Goal: Transaction & Acquisition: Obtain resource

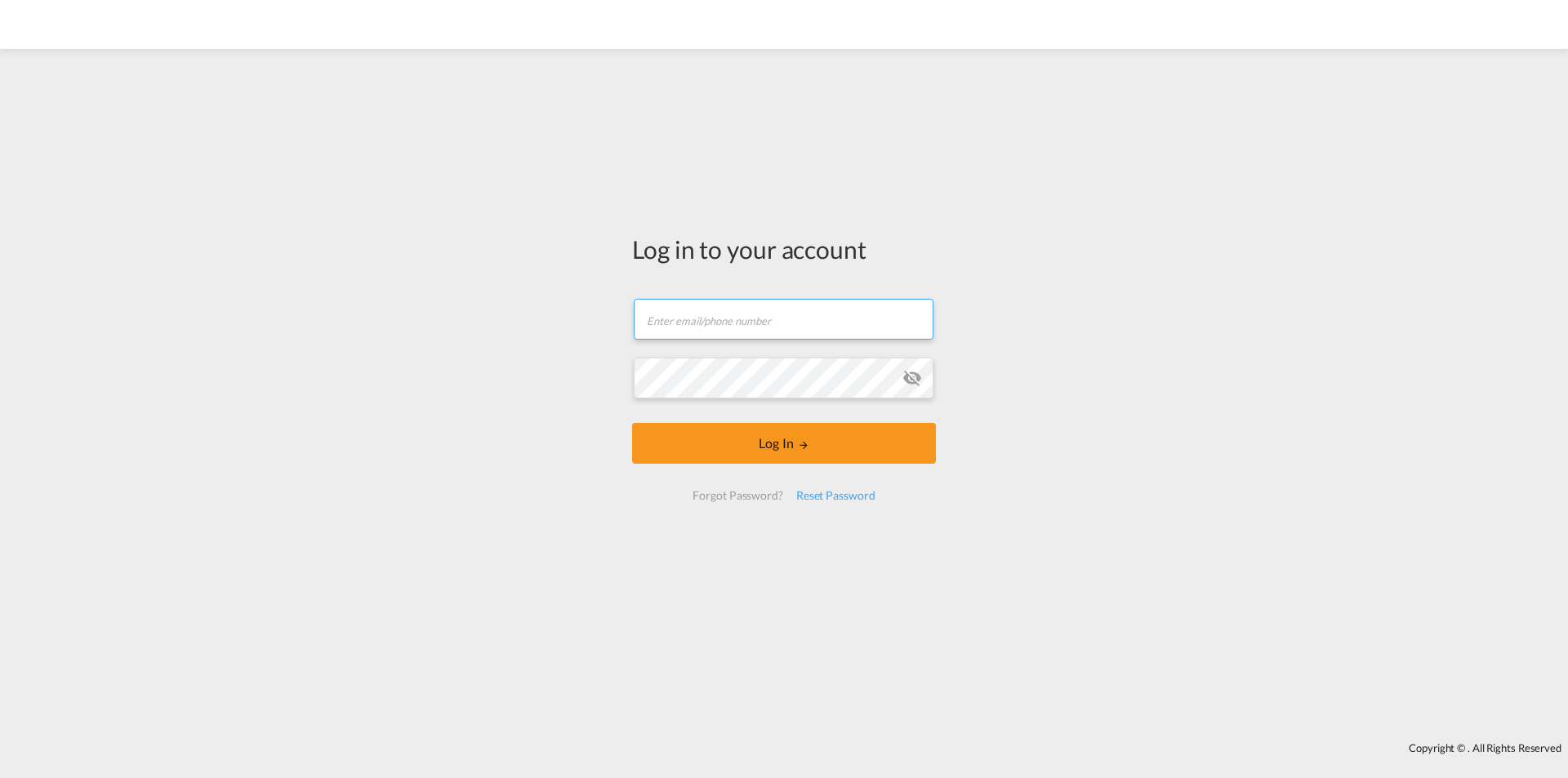
click at [741, 323] on input "text" at bounding box center [784, 320] width 300 height 41
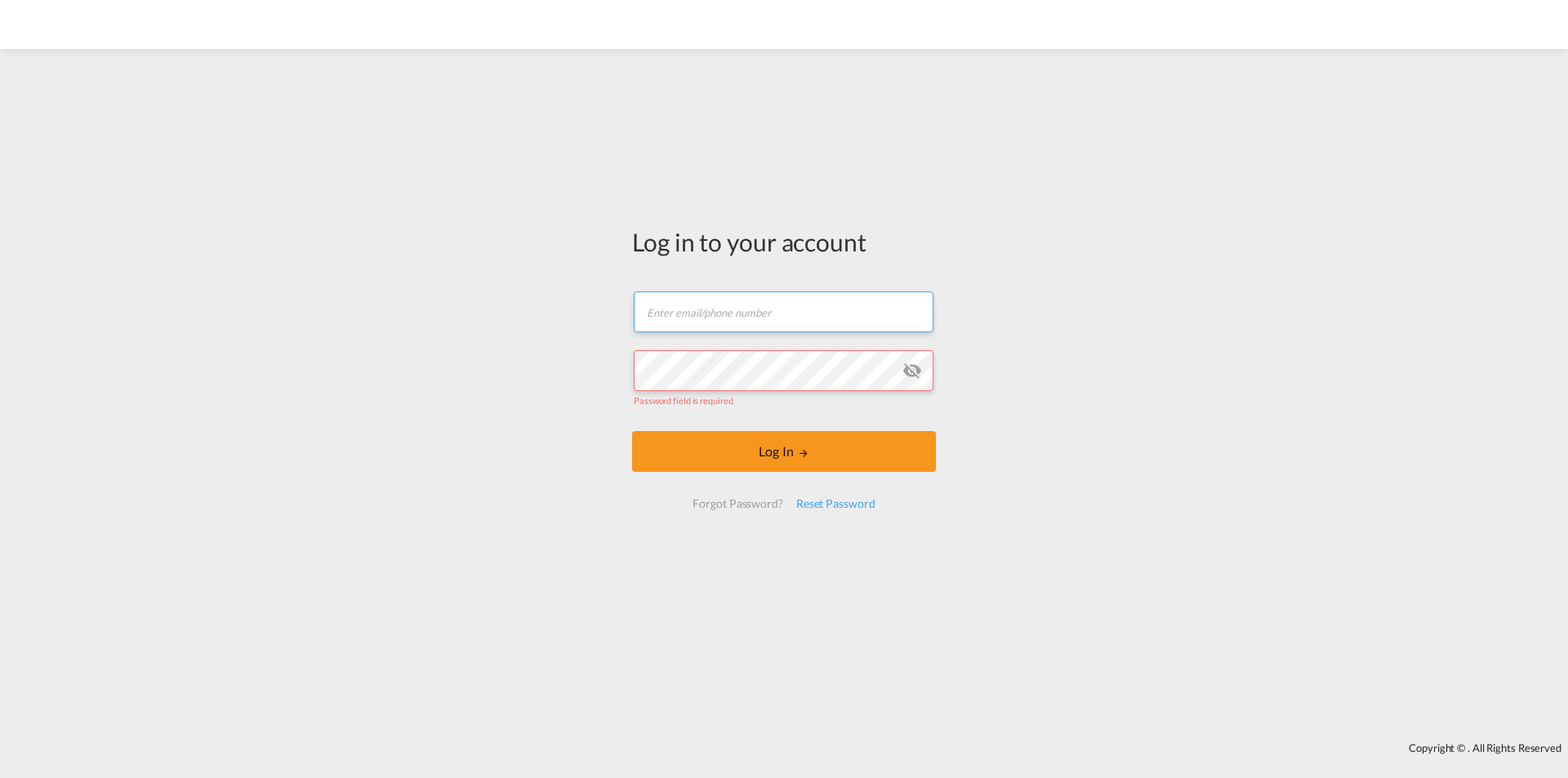
type input "[EMAIL_ADDRESS][DOMAIN_NAME]"
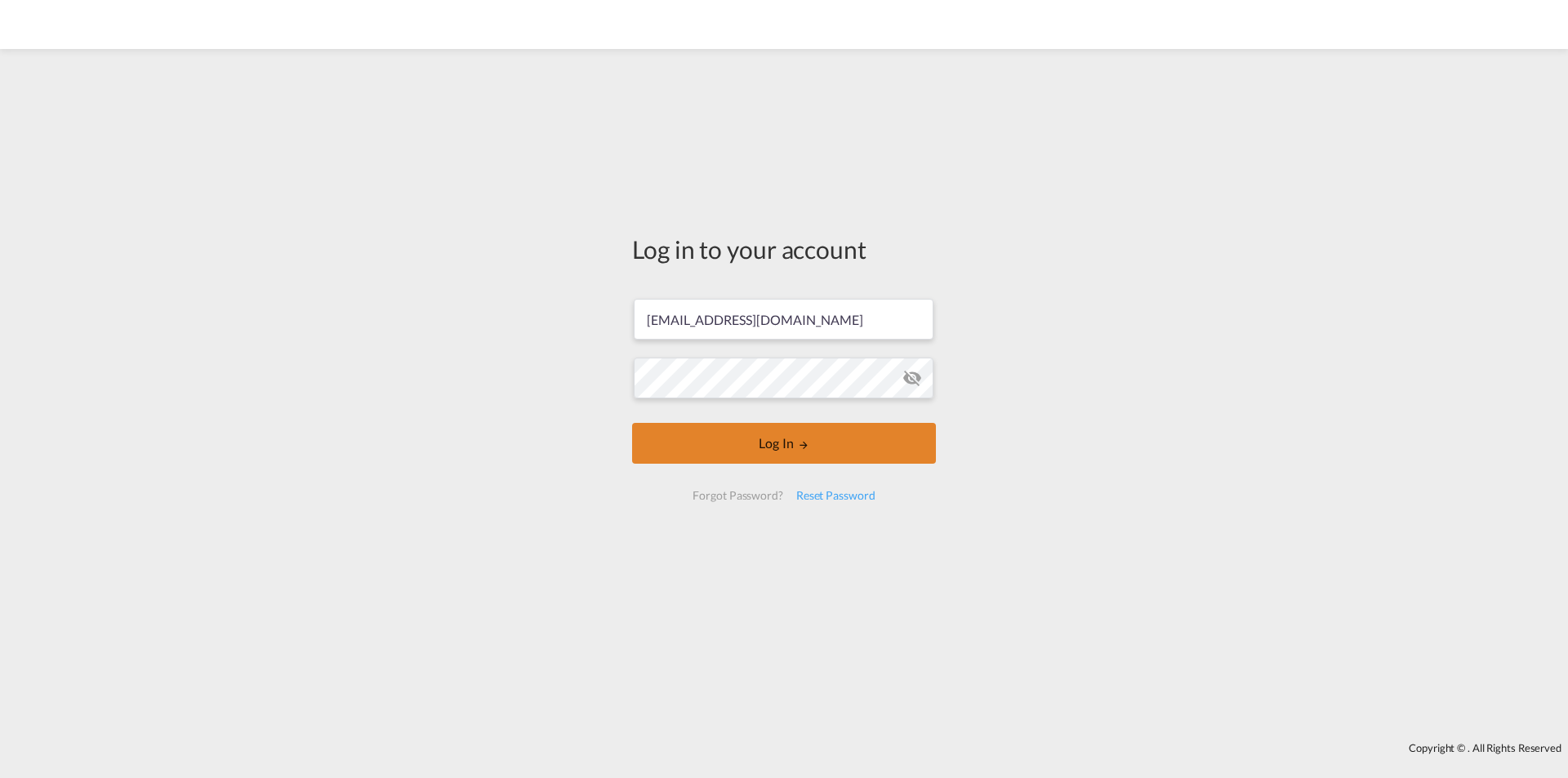
click at [719, 453] on button "Log In" at bounding box center [784, 444] width 304 height 41
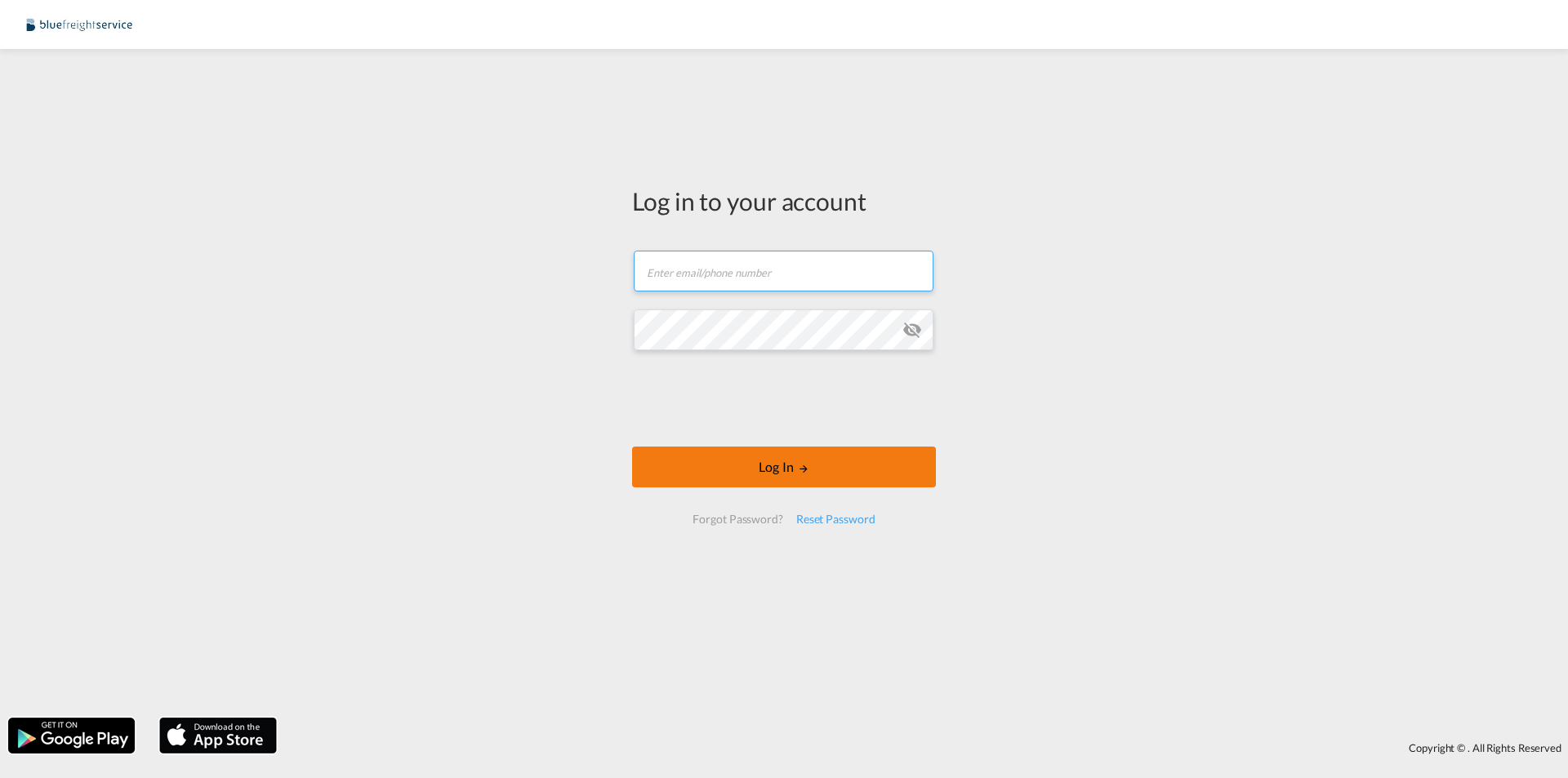
type input "[EMAIL_ADDRESS][DOMAIN_NAME]"
click at [798, 475] on button "Log In" at bounding box center [784, 467] width 304 height 41
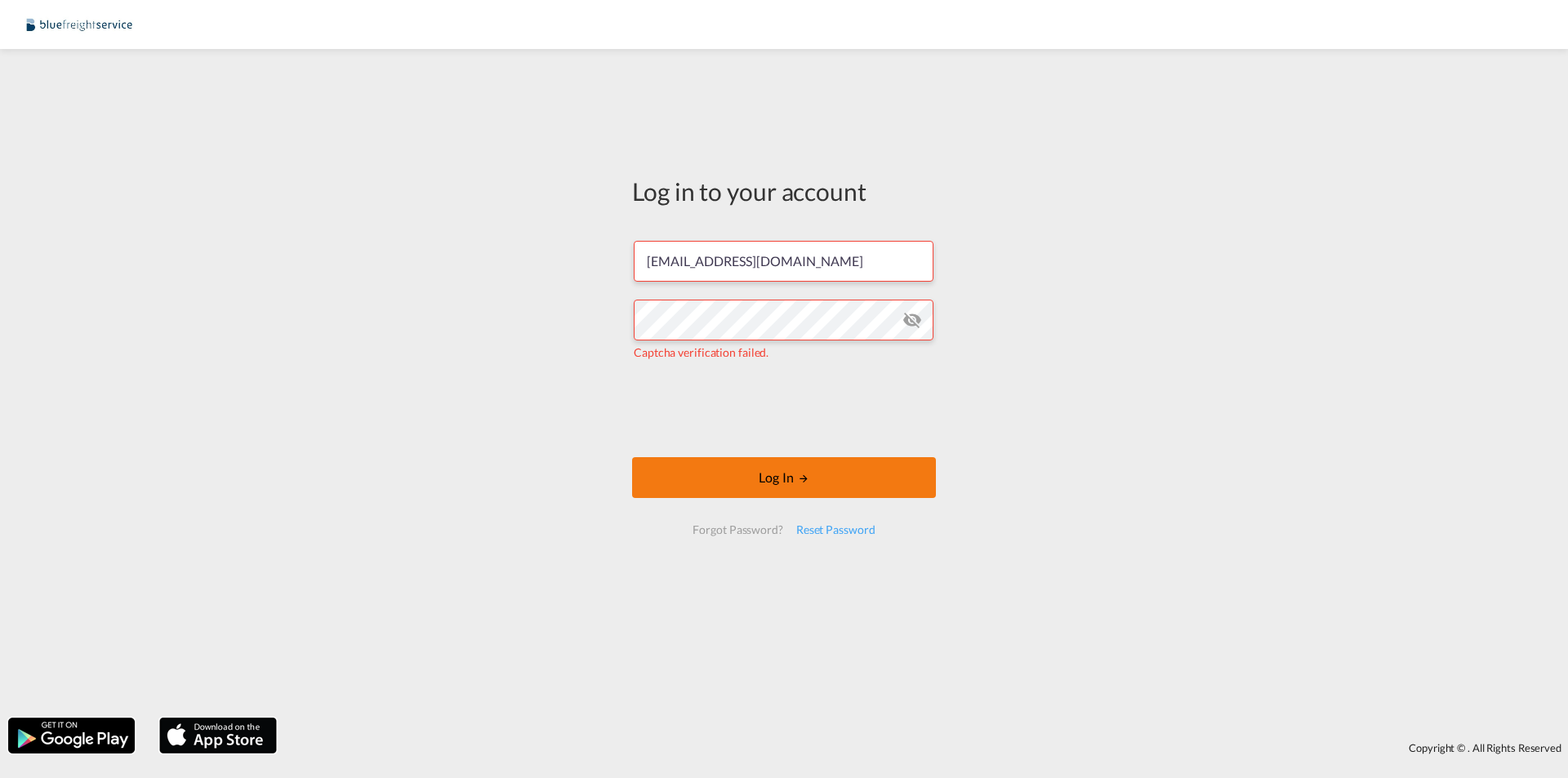
click at [721, 472] on button "Log In" at bounding box center [784, 478] width 304 height 41
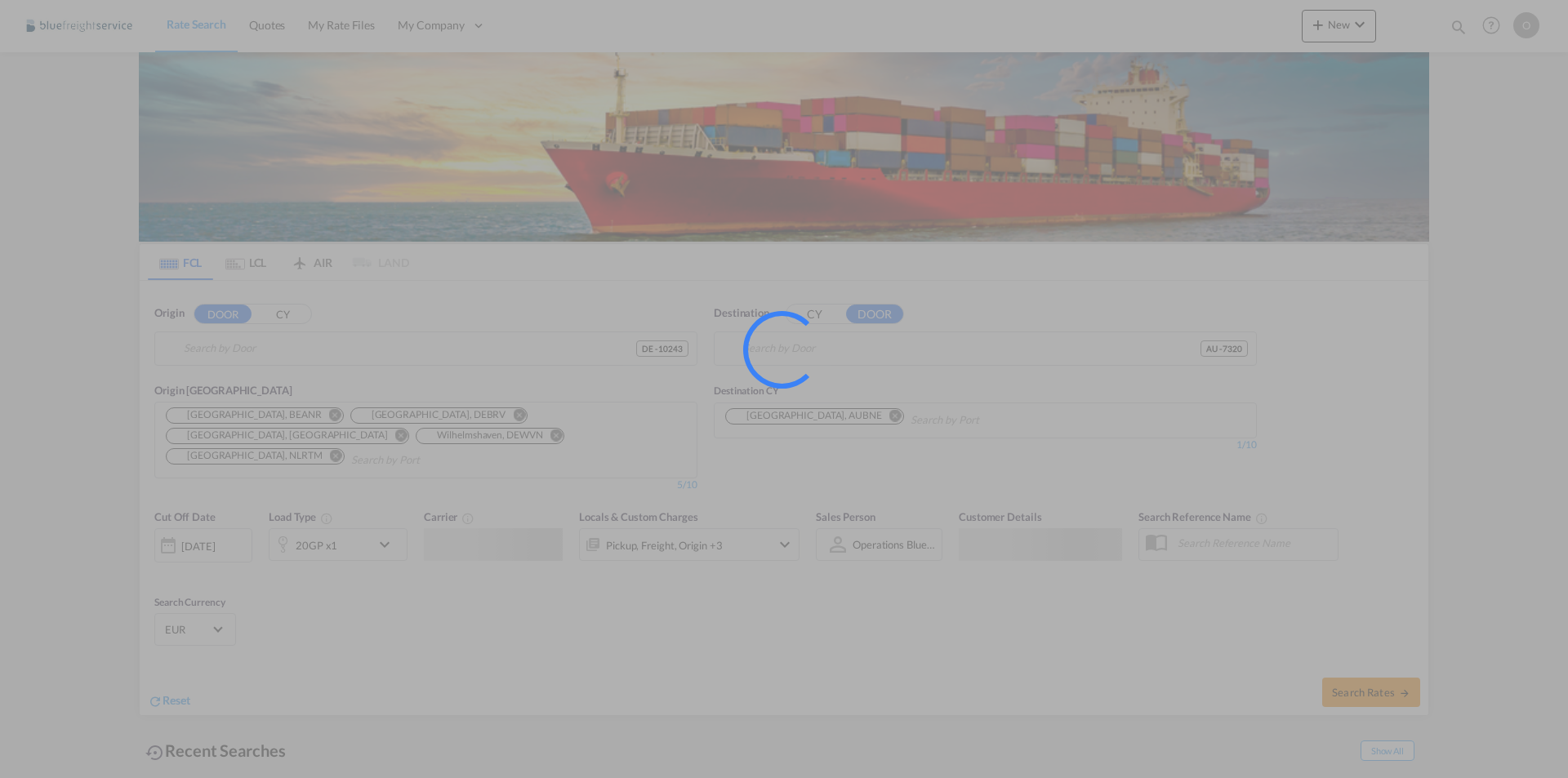
type input "DE-10243, [GEOGRAPHIC_DATA], [GEOGRAPHIC_DATA]"
type input "AU-[STREET_ADDRESS]"
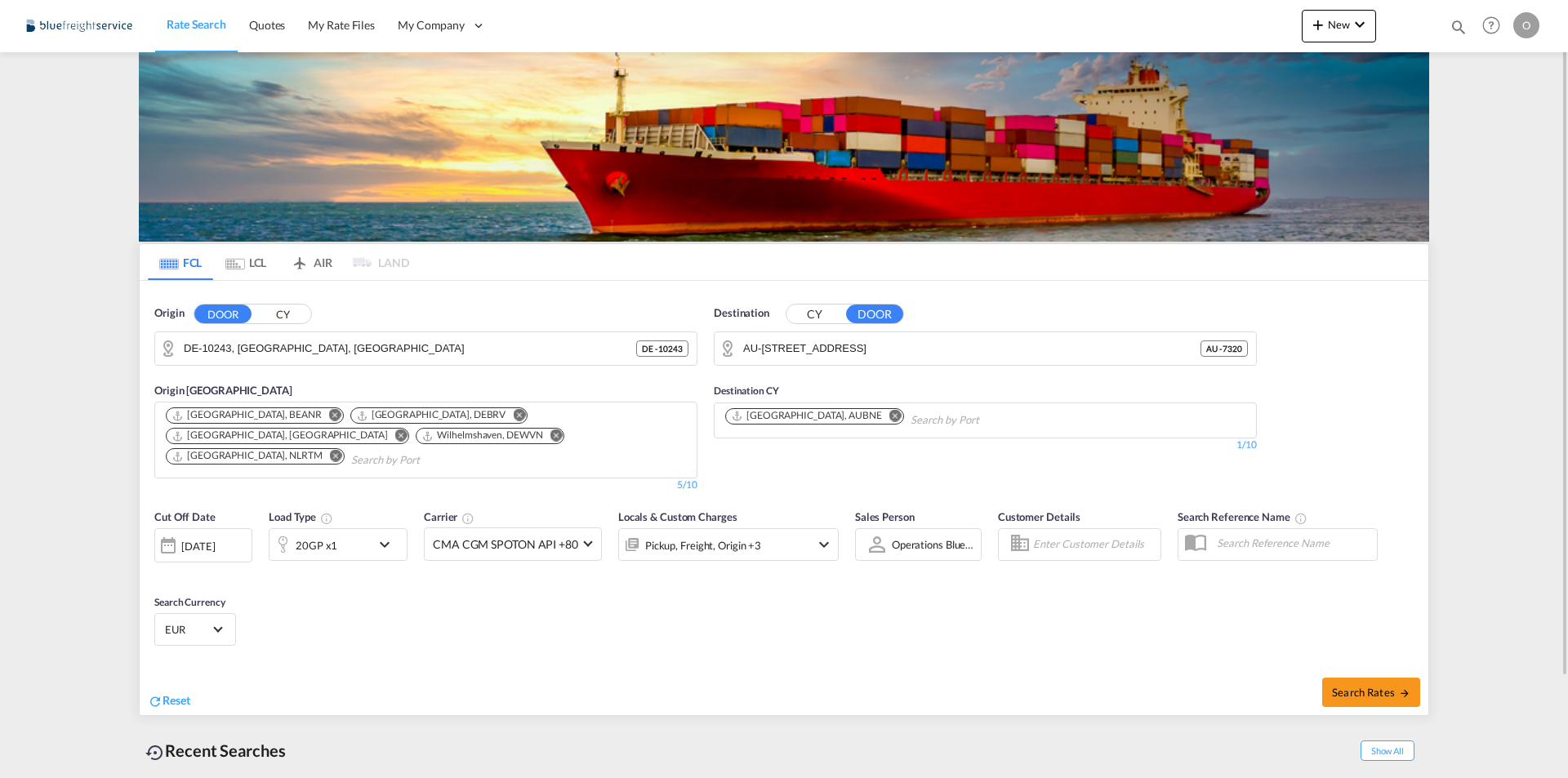
click at [320, 355] on input "DE-10243, [GEOGRAPHIC_DATA], [GEOGRAPHIC_DATA]" at bounding box center [409, 348] width 452 height 24
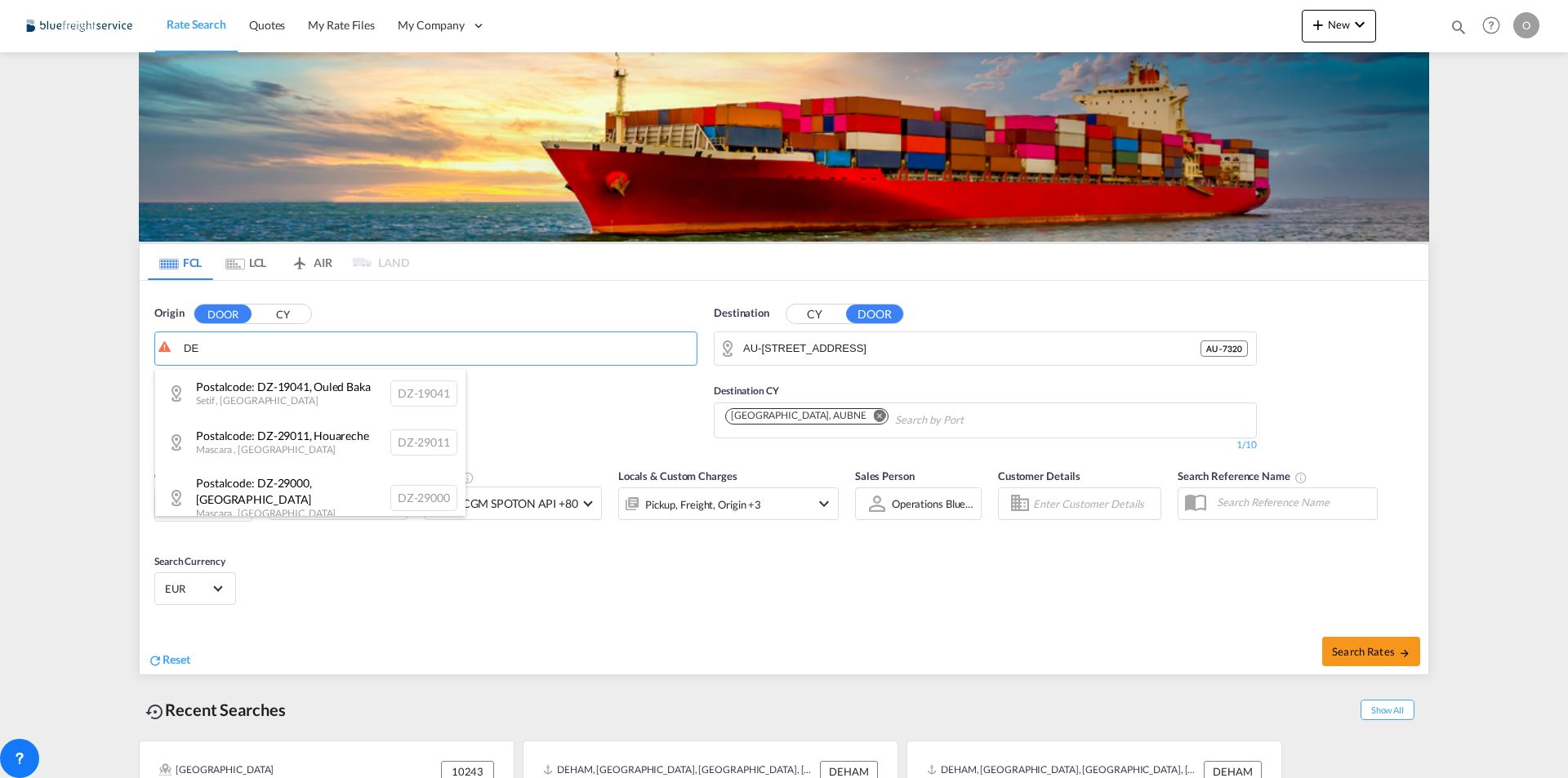
type input "D"
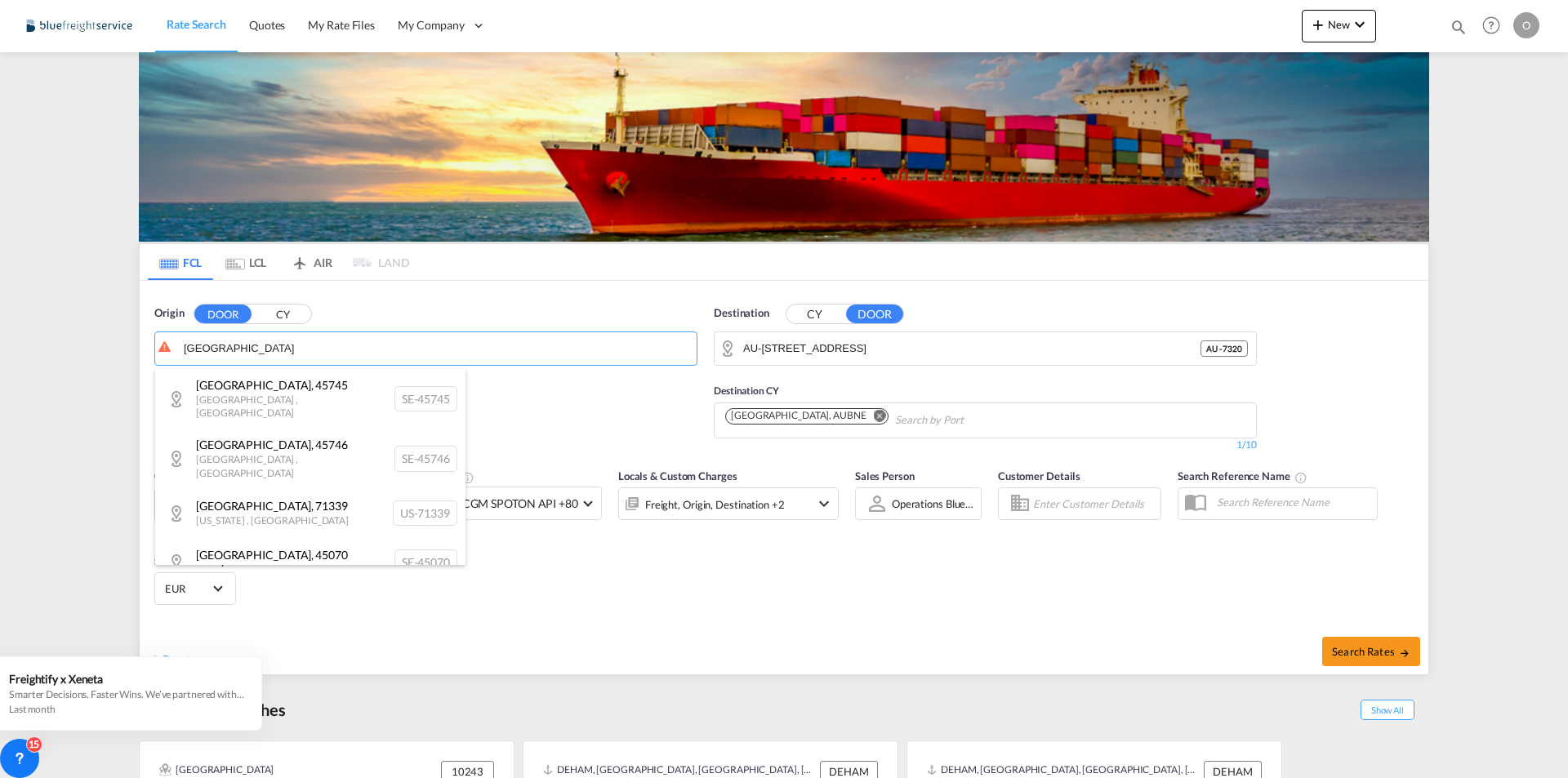
scroll to position [163, 0]
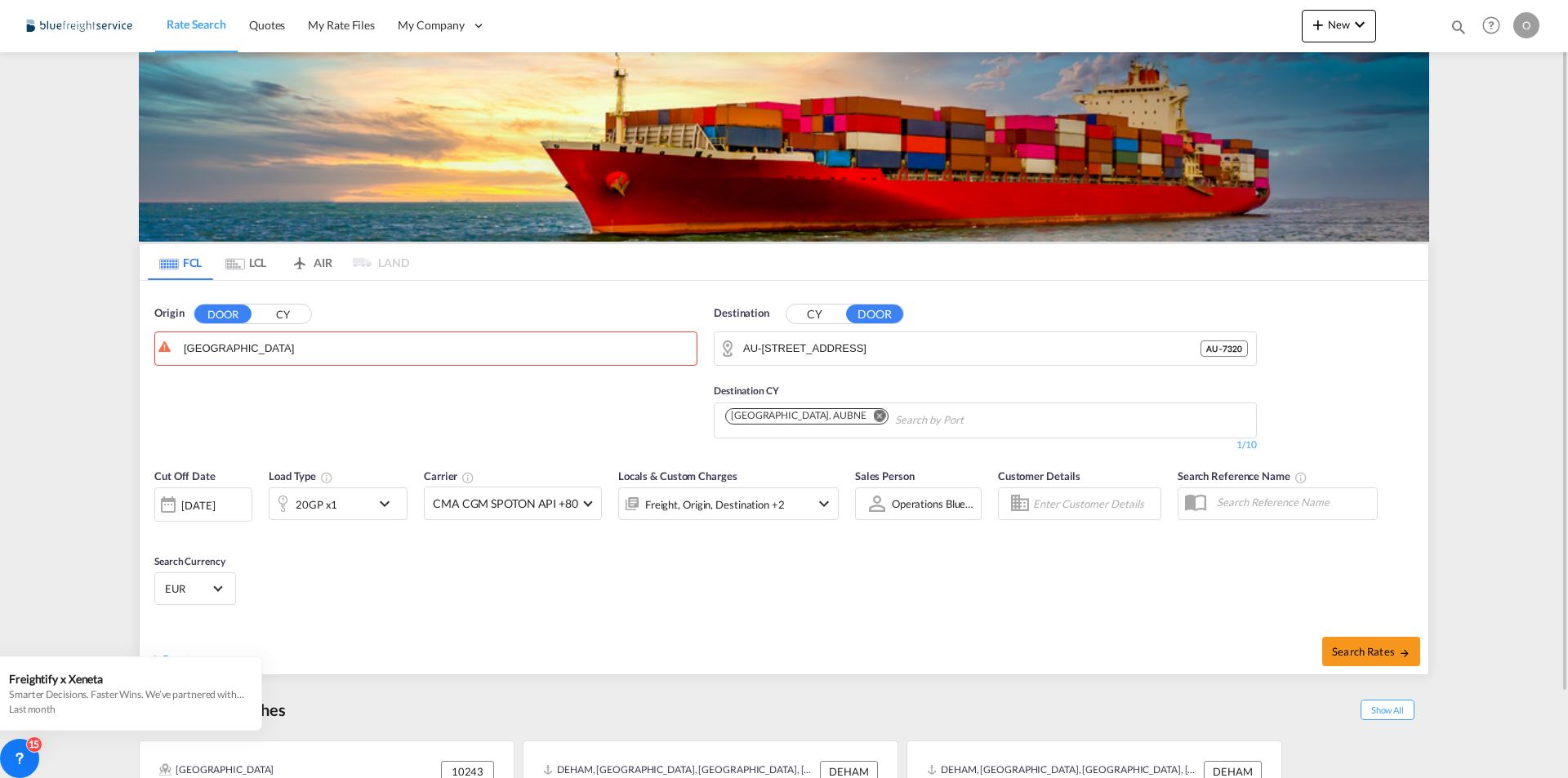
click at [283, 317] on button "CY" at bounding box center [282, 314] width 57 height 19
click at [281, 346] on body "Rate Search Quotes My Rate Files My Company Customers Users" at bounding box center [784, 389] width 1568 height 778
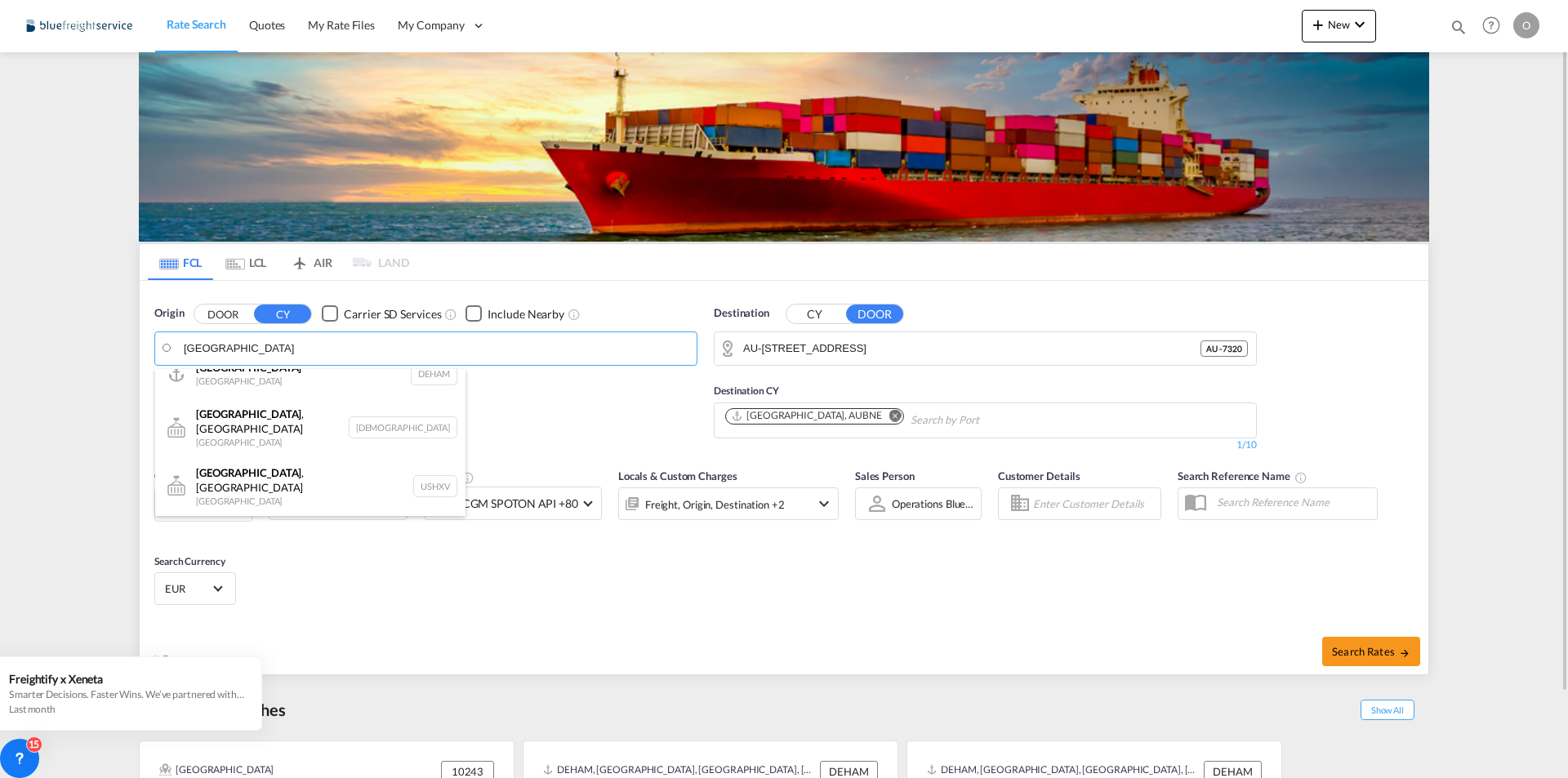
scroll to position [0, 0]
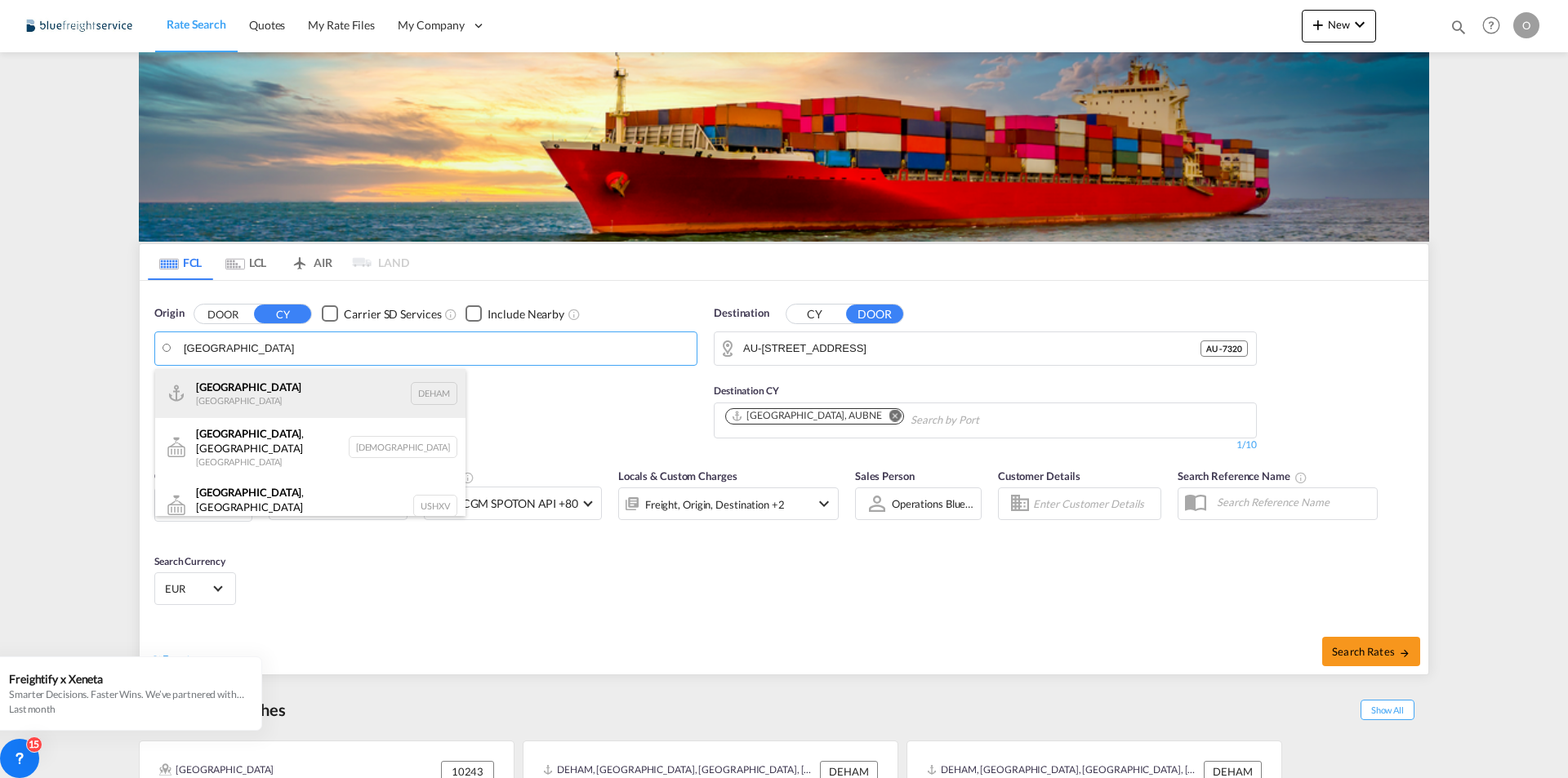
click at [271, 394] on div "[GEOGRAPHIC_DATA] [GEOGRAPHIC_DATA] DEHAM" at bounding box center [310, 393] width 310 height 49
type input "[GEOGRAPHIC_DATA], [GEOGRAPHIC_DATA]"
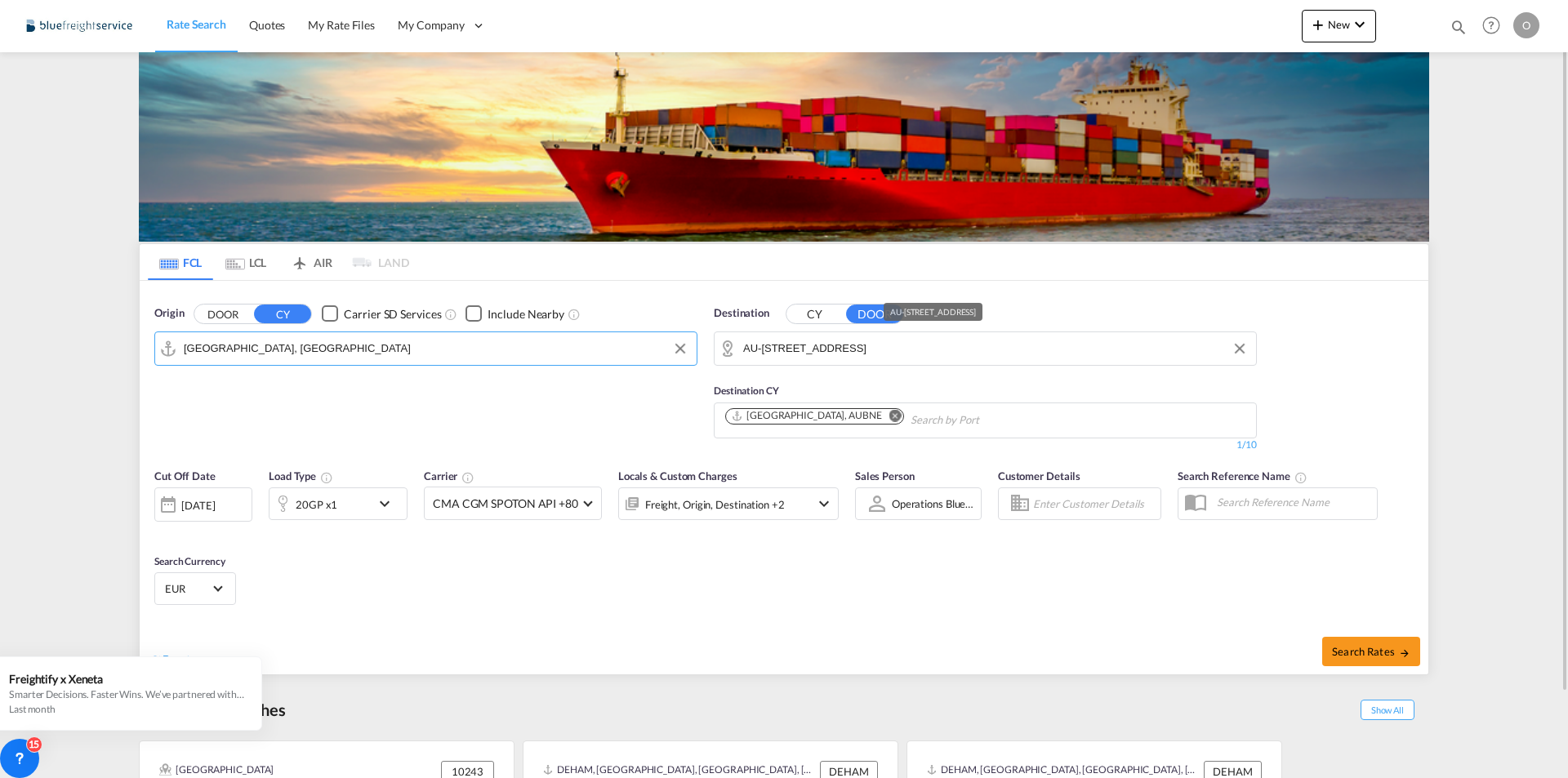
click at [1098, 348] on input "AU-[STREET_ADDRESS]" at bounding box center [995, 348] width 505 height 24
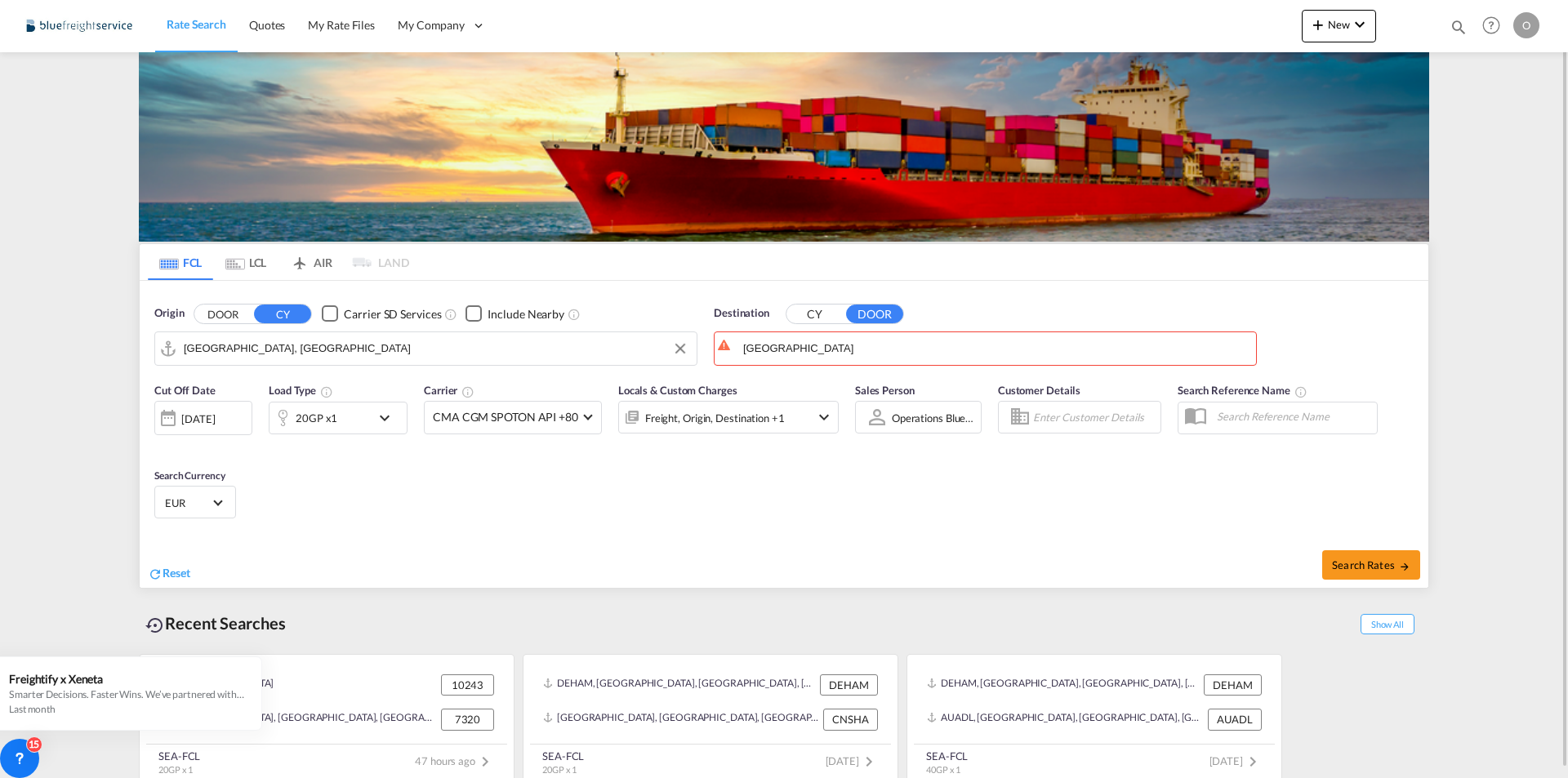
click at [814, 318] on button "CY" at bounding box center [814, 314] width 57 height 19
click at [806, 341] on body "Rate Search Quotes My Rate Files My Company Customers Users" at bounding box center [784, 389] width 1568 height 778
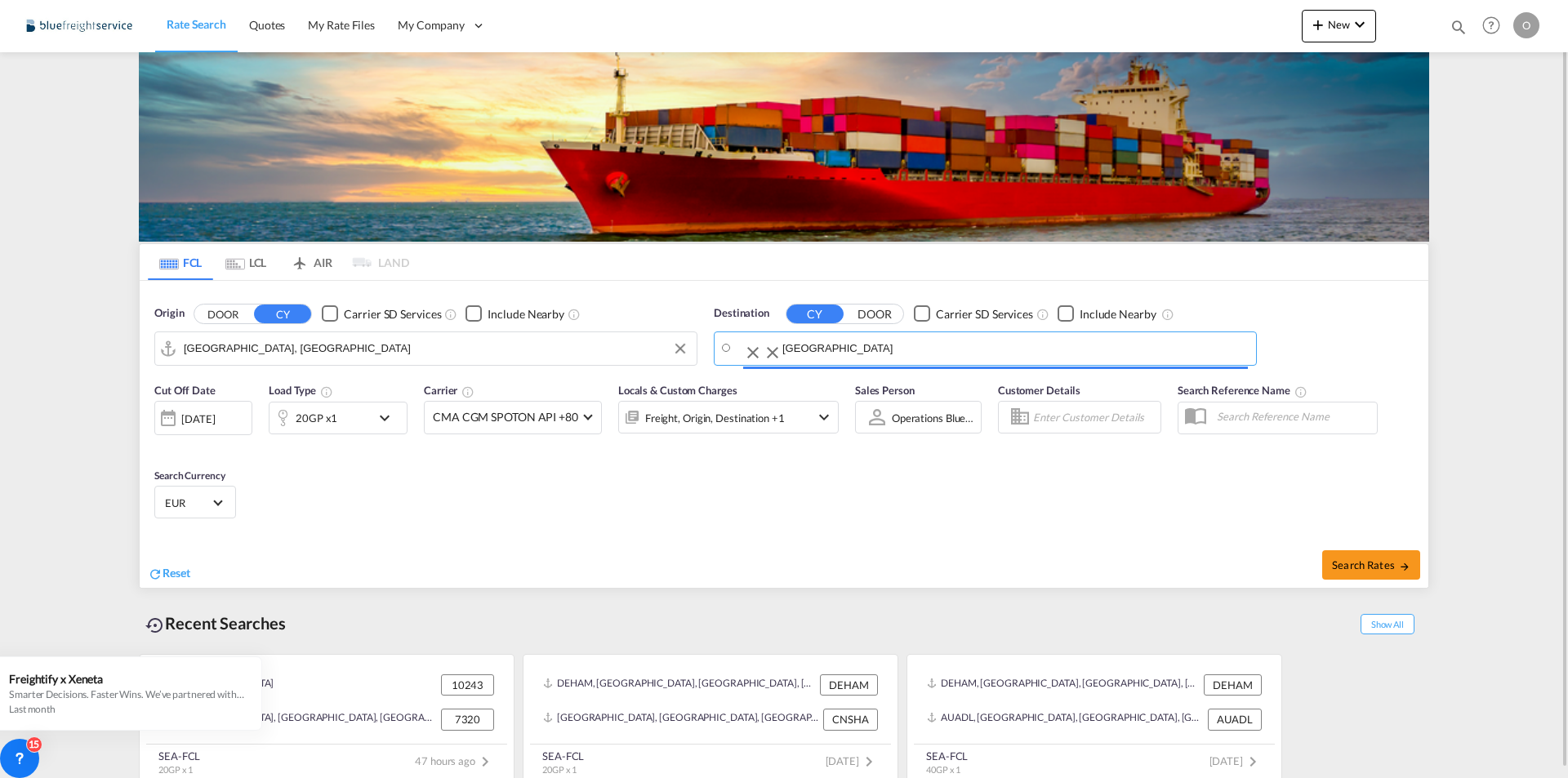
click at [806, 341] on body "Rate Search Quotes My Rate Files My Company Customers Users" at bounding box center [784, 389] width 1568 height 778
click at [806, 350] on input "[GEOGRAPHIC_DATA]" at bounding box center [995, 348] width 505 height 24
type input "M"
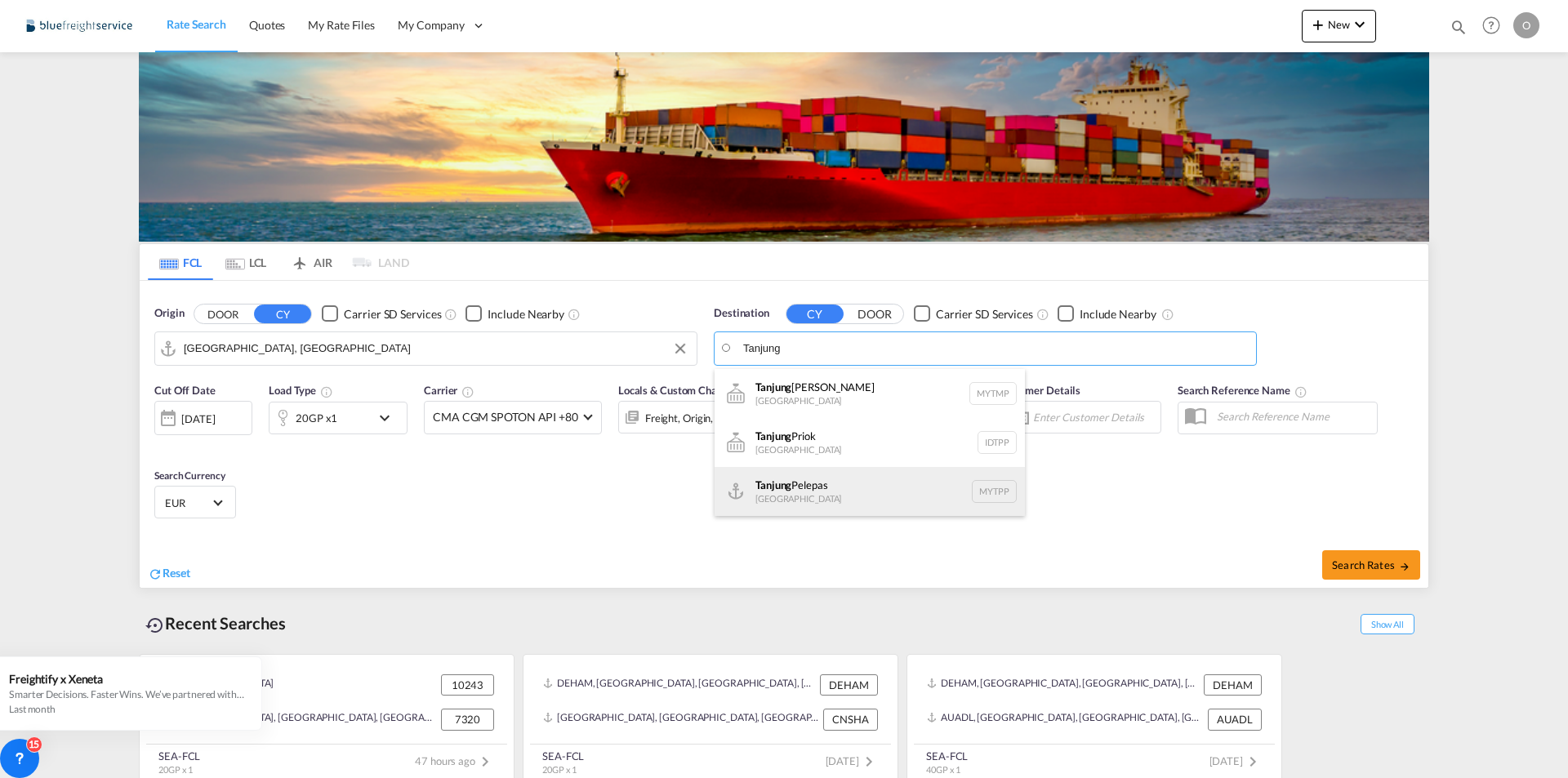
click at [811, 481] on div "Tanjung Pelepas [GEOGRAPHIC_DATA] MYTPP" at bounding box center [869, 491] width 310 height 49
type input "Tanjung Pelepas, MYTPP"
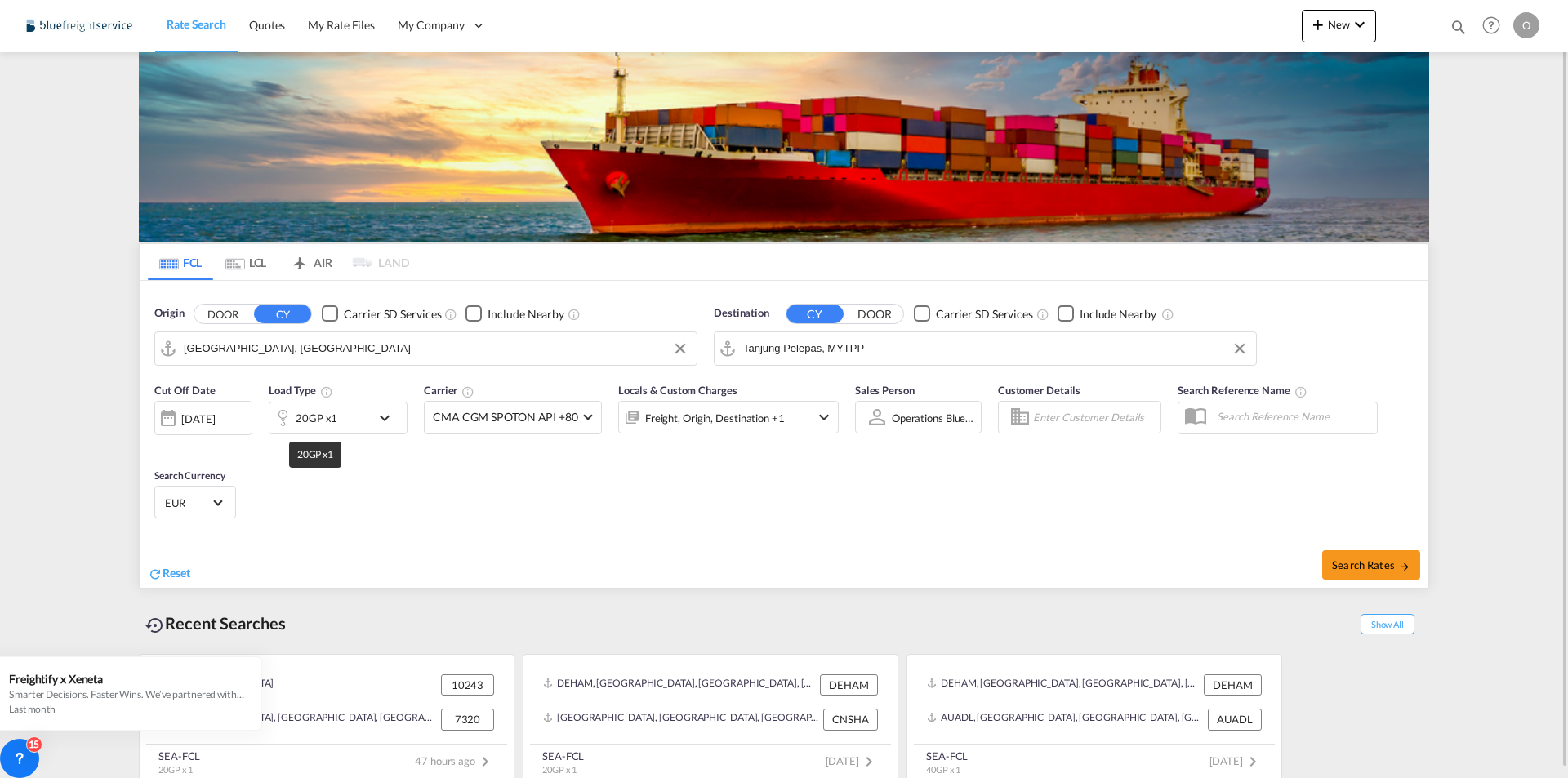
click at [321, 418] on div "20GP x1" at bounding box center [316, 417] width 42 height 23
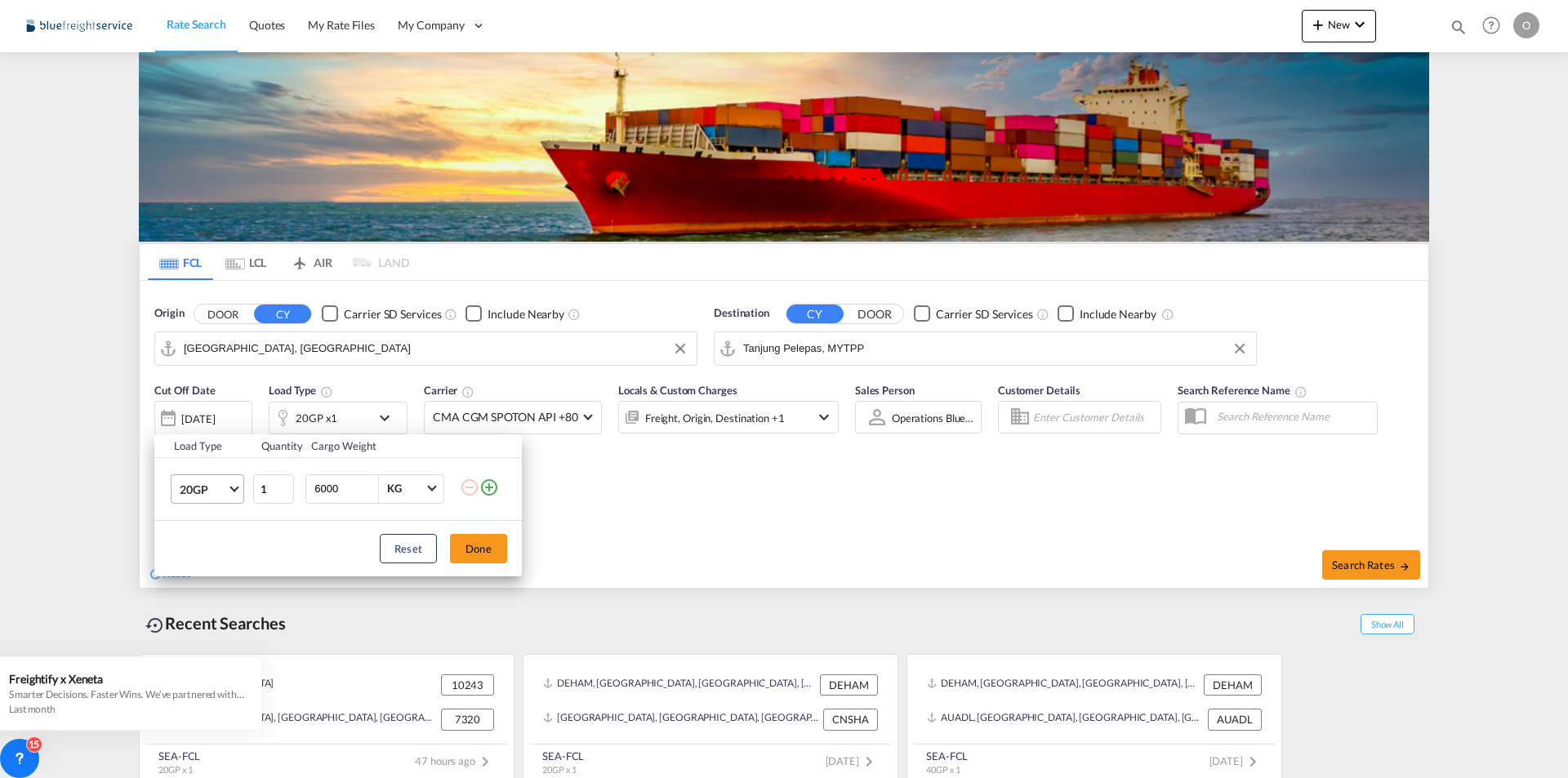
click at [238, 489] on md-select-value "20GP" at bounding box center [211, 489] width 65 height 28
click at [214, 572] on md-option "40HC" at bounding box center [222, 567] width 111 height 39
click at [492, 549] on button "Done" at bounding box center [478, 549] width 57 height 30
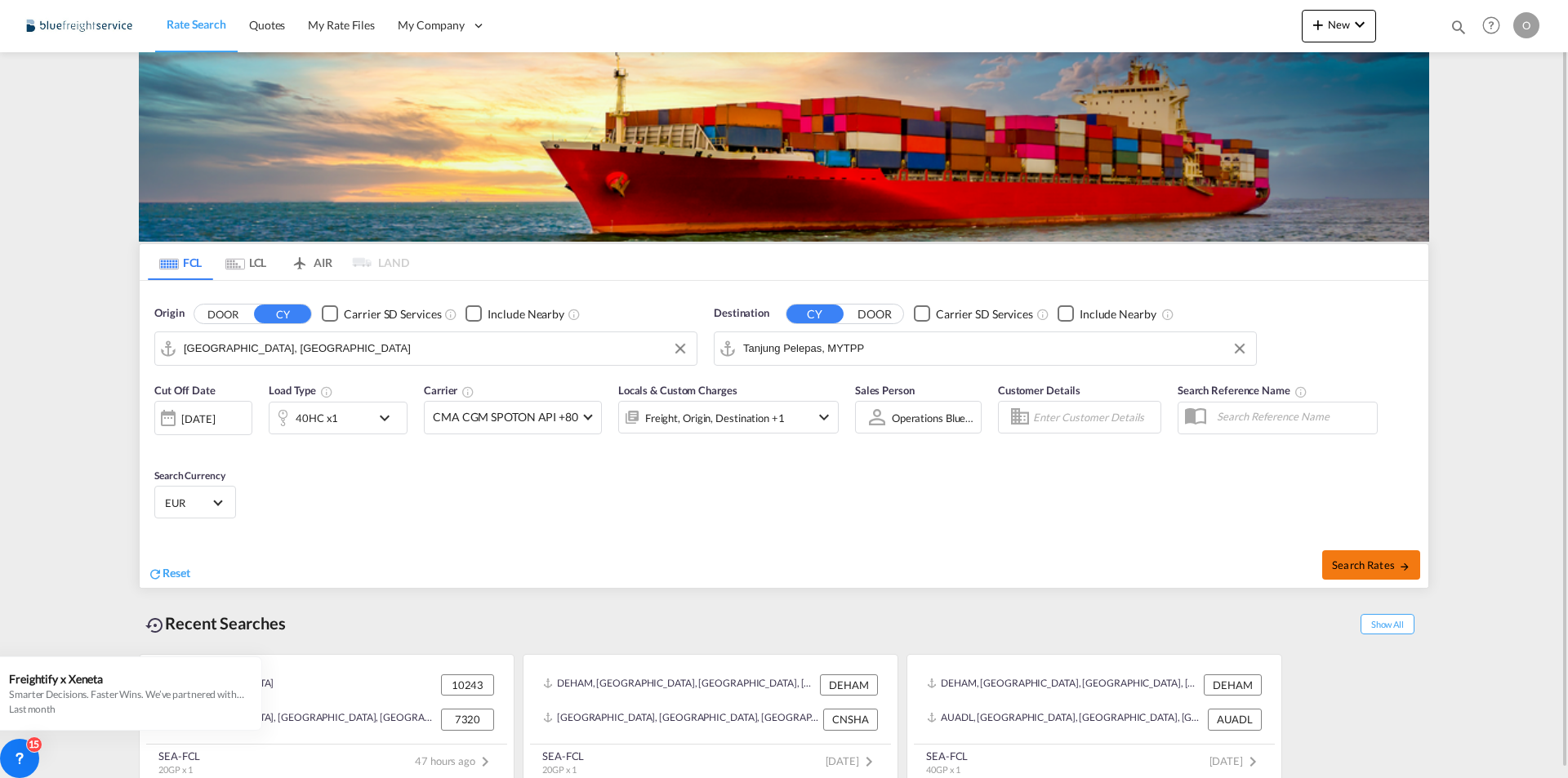
click at [1403, 574] on button "Search Rates" at bounding box center [1370, 566] width 98 height 30
type input "DEHAM to MYTPP / [DATE]"
